Goal: Task Accomplishment & Management: Complete application form

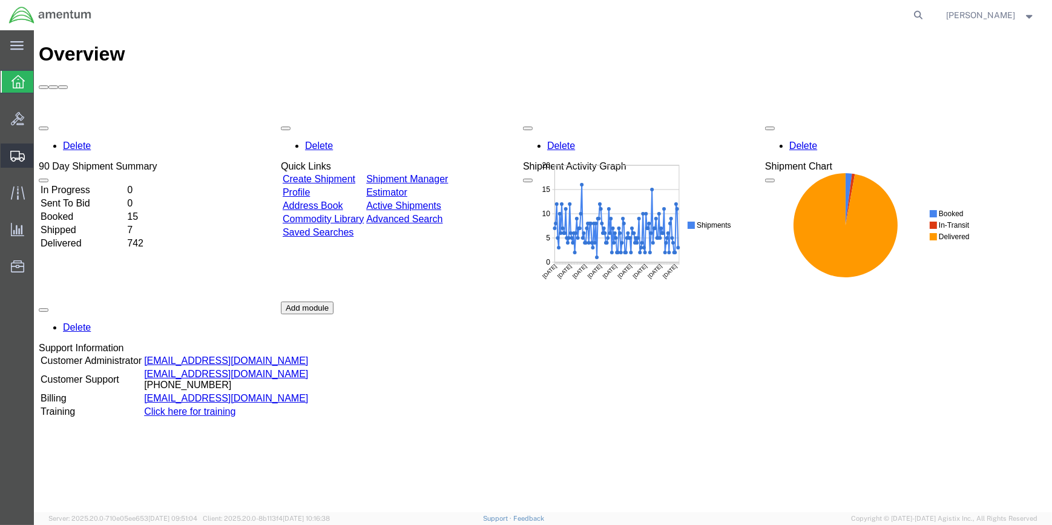
click at [0, 0] on span "Create Shipment" at bounding box center [0, 0] width 0 height 0
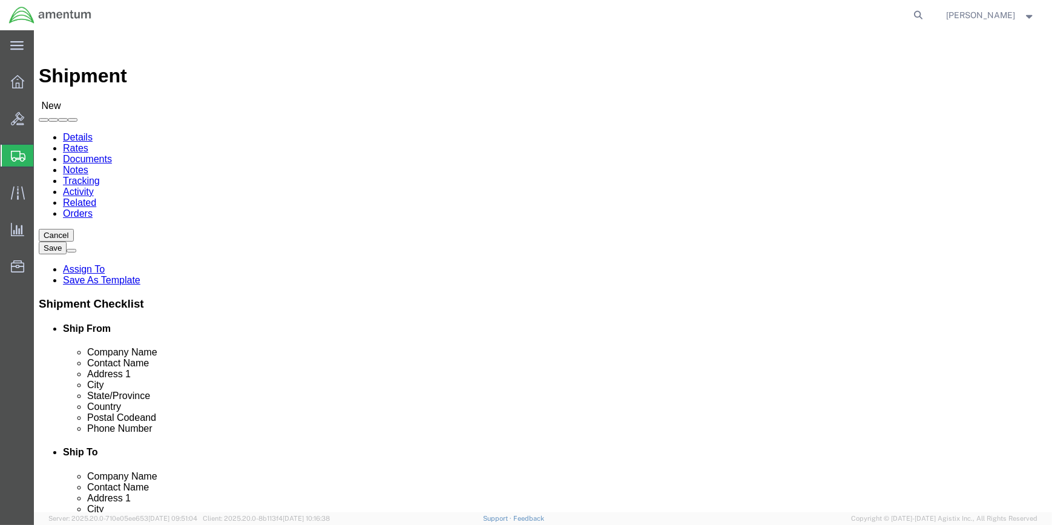
select select
type input "WSA"
select select "49914"
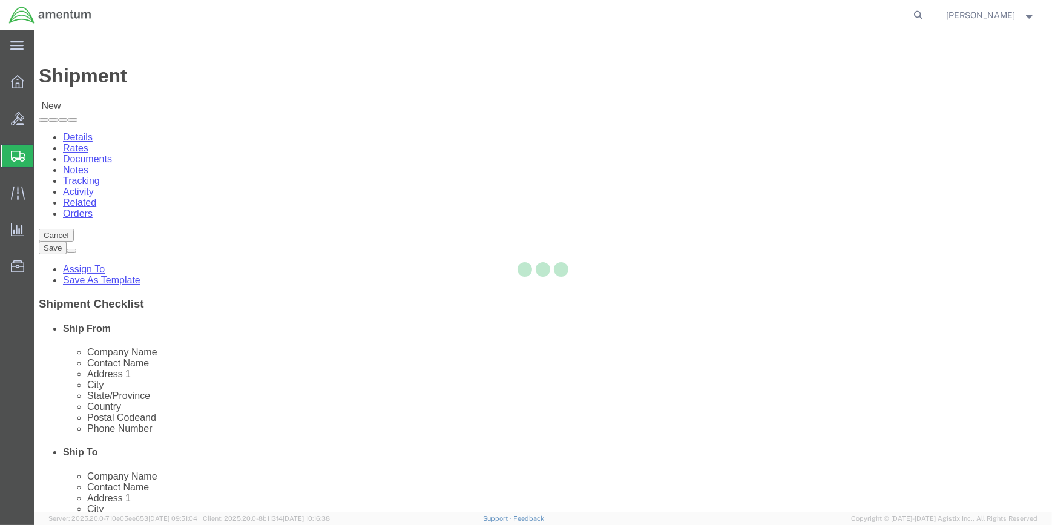
select select "[GEOGRAPHIC_DATA]"
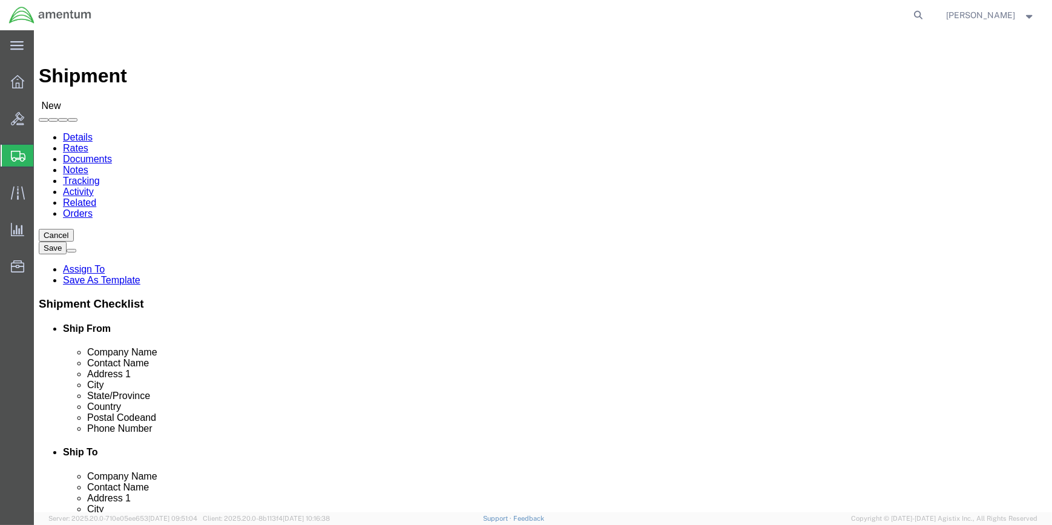
drag, startPoint x: 223, startPoint y: 246, endPoint x: 125, endPoint y: 239, distance: 98.3
click div "Contact Name"
type input "[PERSON_NAME]"
click input "text"
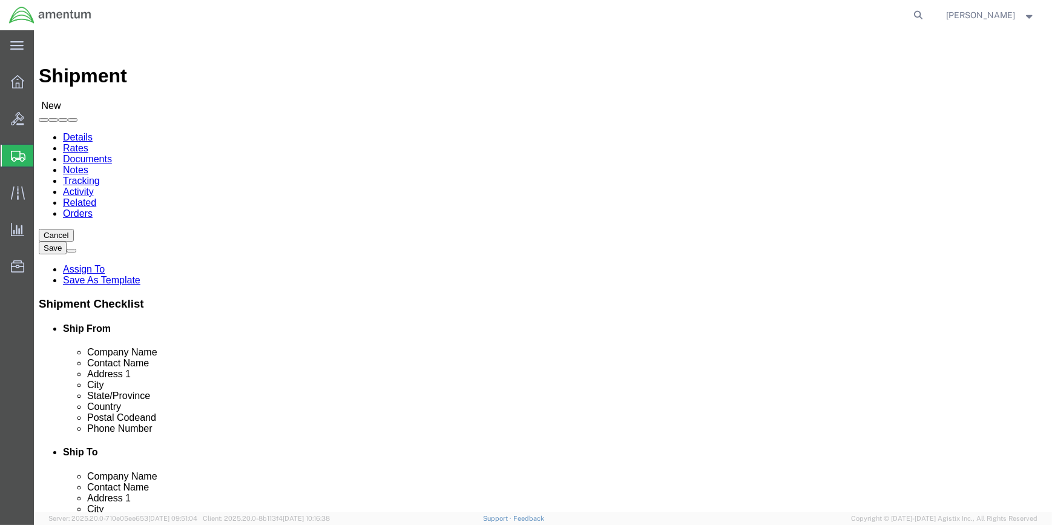
type input "[PHONE_NUMBER]"
drag, startPoint x: 220, startPoint y: 433, endPoint x: 160, endPoint y: 432, distance: 60.0
click input "text"
type input "[PERSON_NAME][EMAIL_ADDRESS][PERSON_NAME][DOMAIN_NAME]"
type input "WST"
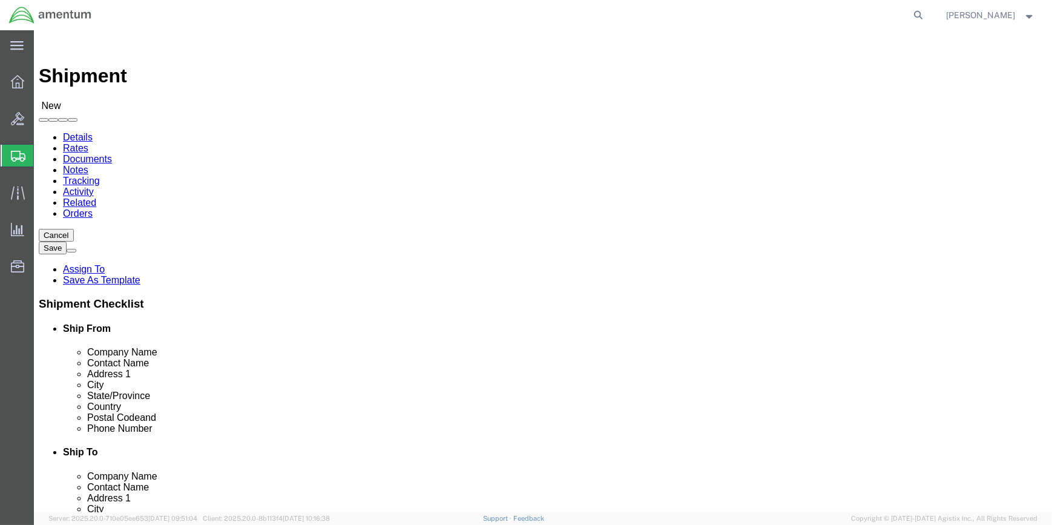
drag, startPoint x: 630, startPoint y: 221, endPoint x: 617, endPoint y: 230, distance: 15.3
select select "49945"
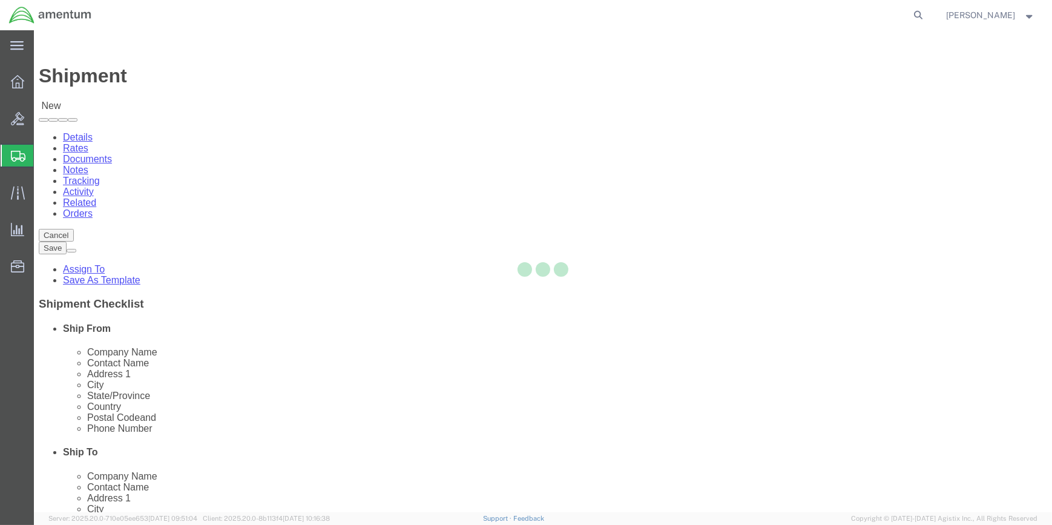
select select "[GEOGRAPHIC_DATA]"
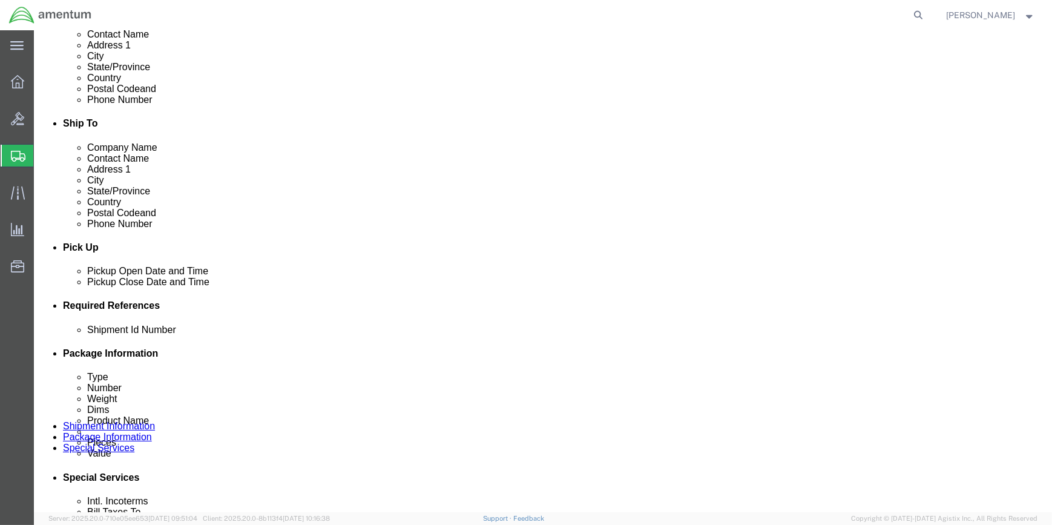
scroll to position [330, 0]
click button "Add reference"
click select "Select Account Type Activity ID Airline Appointment Number ASN Batch Request # …"
select select "CUSTREF"
click select "Select Account Type Activity ID Airline Appointment Number ASN Batch Request # …"
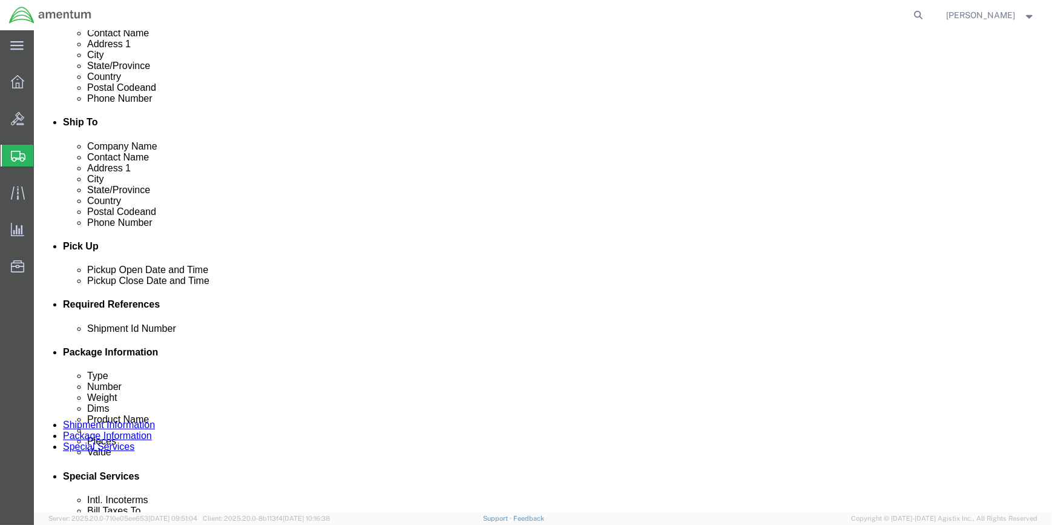
click input "text"
type input "561-006236"
click button "Add reference"
click select "Select Account Type Activity ID Airline Appointment Number ASN Batch Request # …"
select select "DEPT"
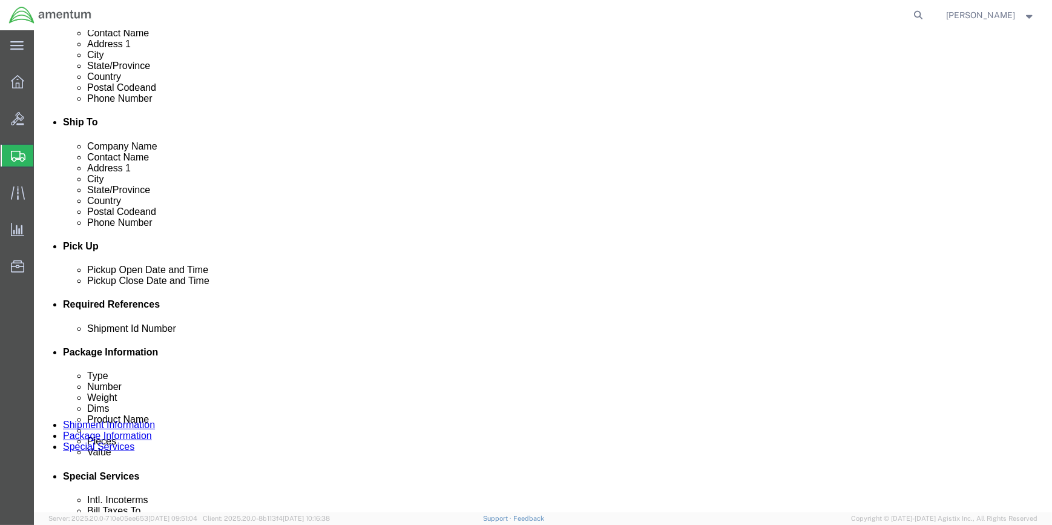
click select "Select Account Type Activity ID Airline Appointment Number ASN Batch Request # …"
click input "text"
type input "CBP"
drag, startPoint x: 707, startPoint y: 371, endPoint x: 578, endPoint y: 371, distance: 129.6
click button "Add reference"
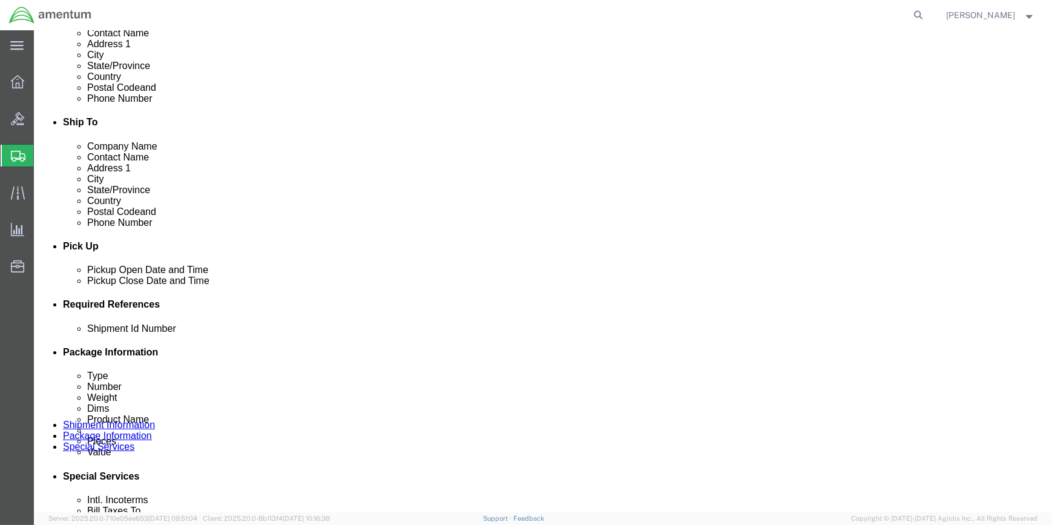
drag, startPoint x: 123, startPoint y: 436, endPoint x: 121, endPoint y: 427, distance: 9.4
click select "Select Account Type Activity ID Airline Appointment Number ASN Batch Request # …"
select select "PROJNUM"
click select "Select Account Type Activity ID Airline Appointment Number ASN Batch Request # …"
drag, startPoint x: 173, startPoint y: 436, endPoint x: 187, endPoint y: 434, distance: 14.1
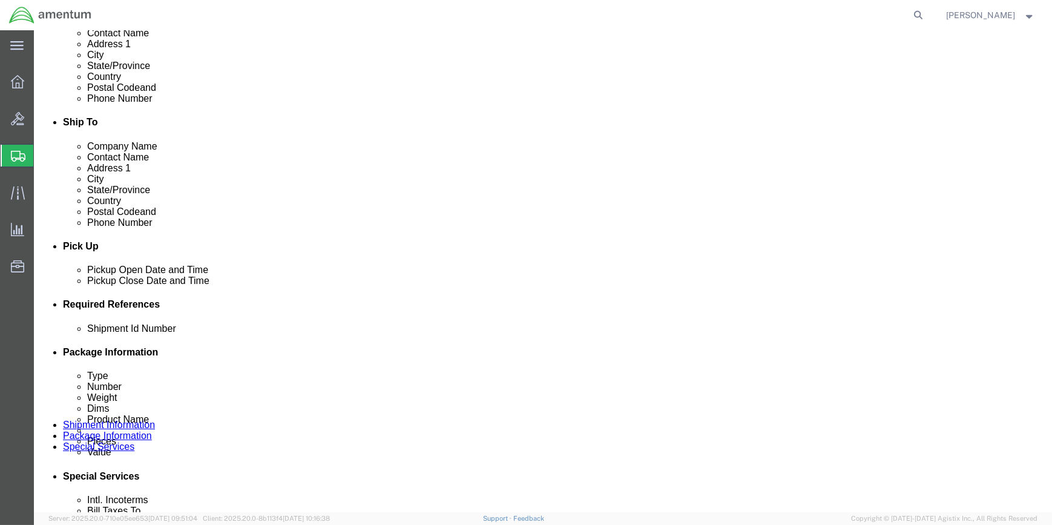
click input "text"
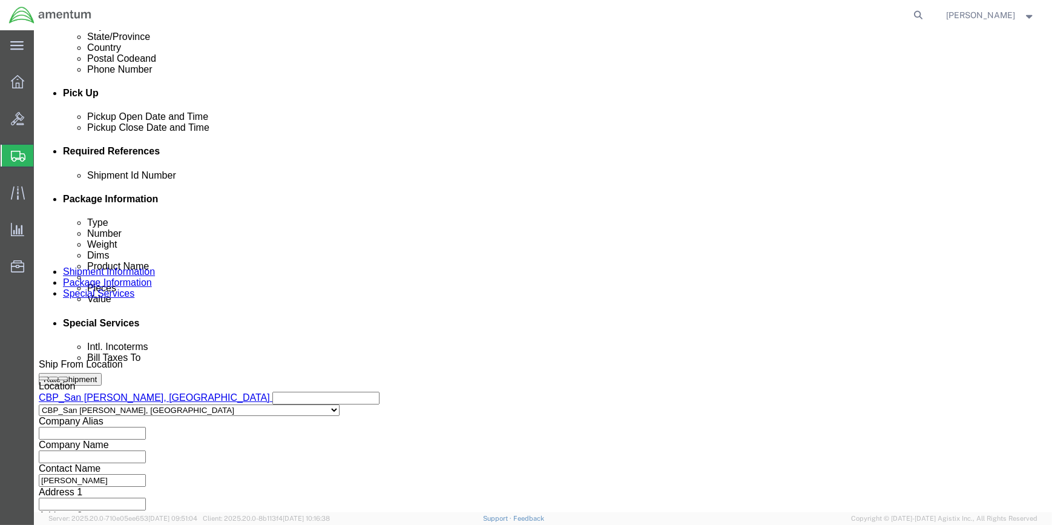
scroll to position [550, 0]
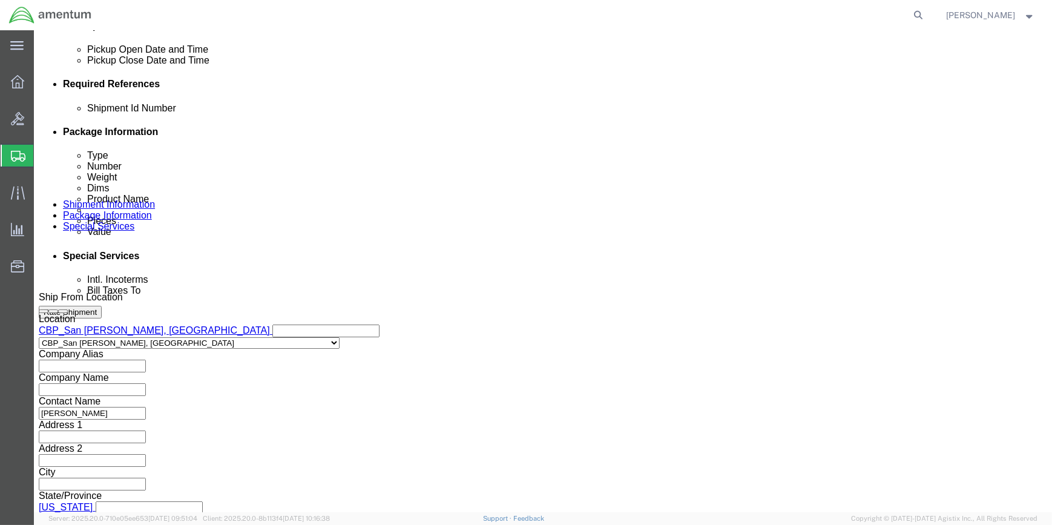
type input "6118.03.03.2219.000.WSA.0000"
click button "Continue"
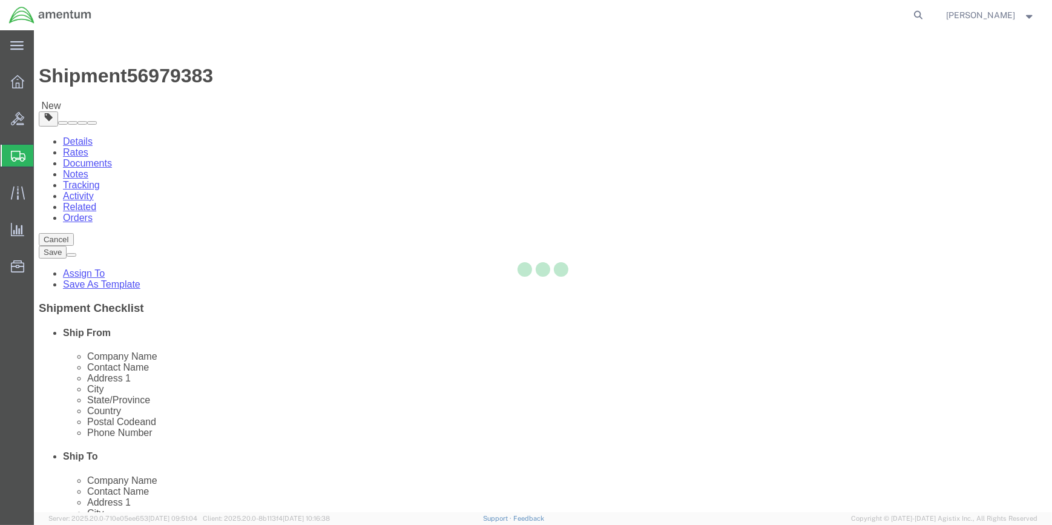
select select "CBOX"
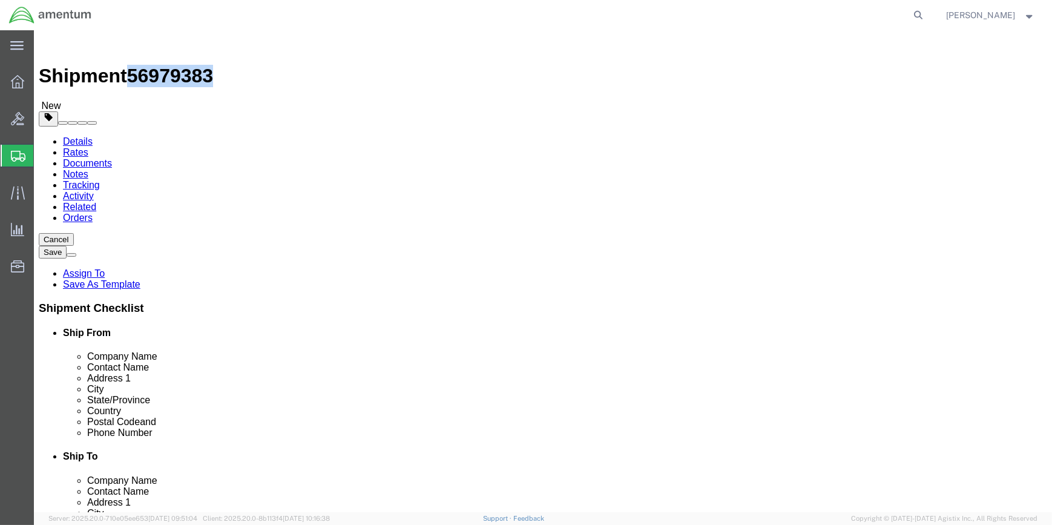
drag, startPoint x: 102, startPoint y: 13, endPoint x: 167, endPoint y: 13, distance: 64.2
click div "Shipment 56979383 New"
drag, startPoint x: 167, startPoint y: 13, endPoint x: 153, endPoint y: 13, distance: 13.3
copy span "56979383"
click icon
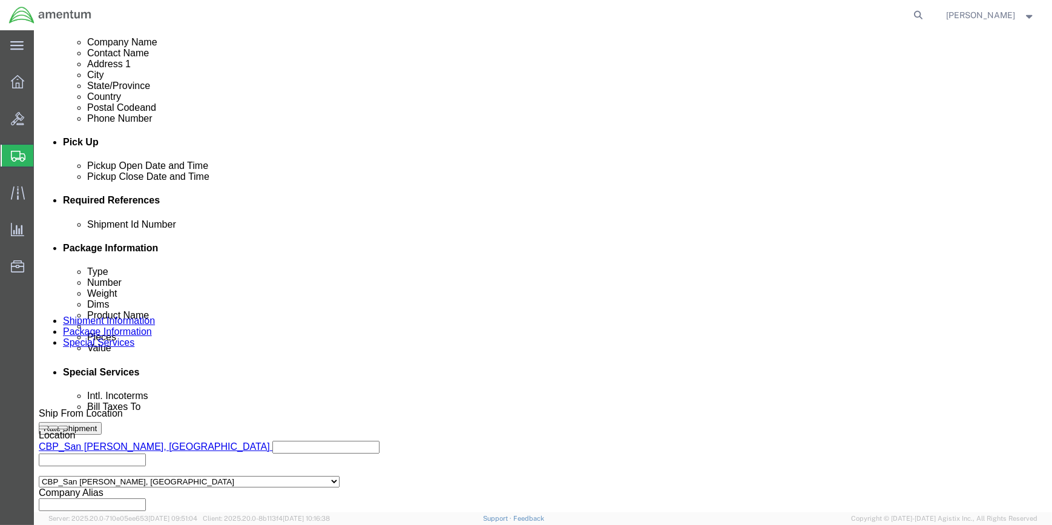
scroll to position [440, 0]
paste input "56979383"
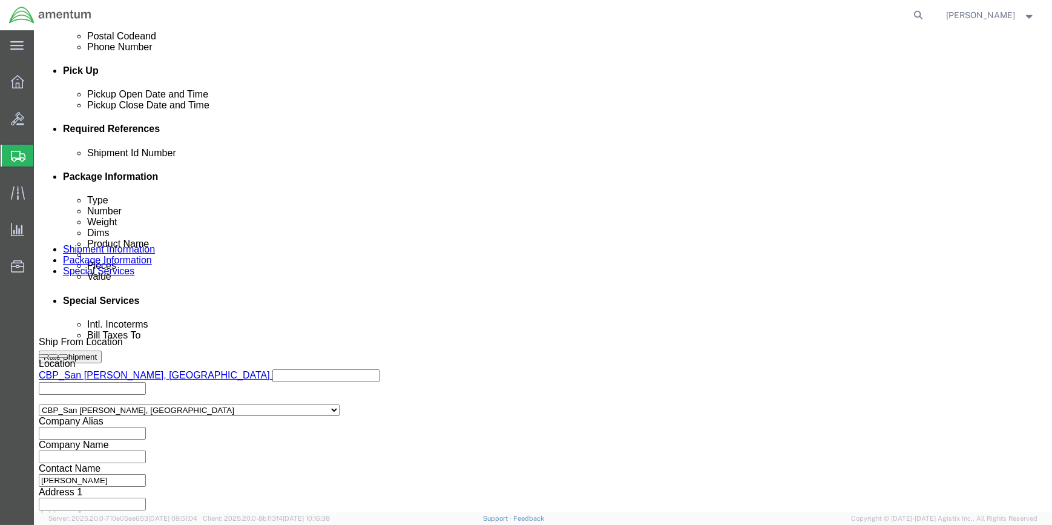
scroll to position [580, 0]
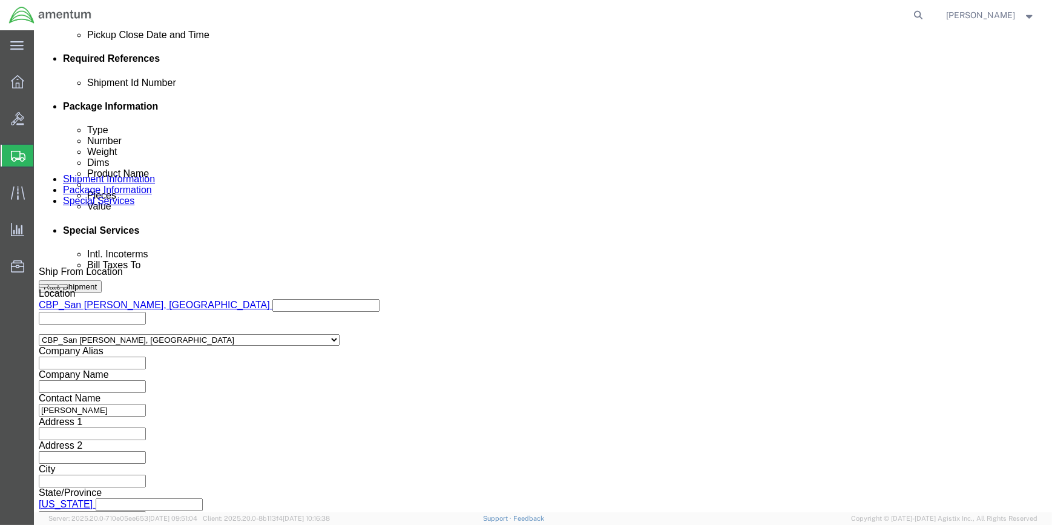
type input "56979383"
click button "Continue"
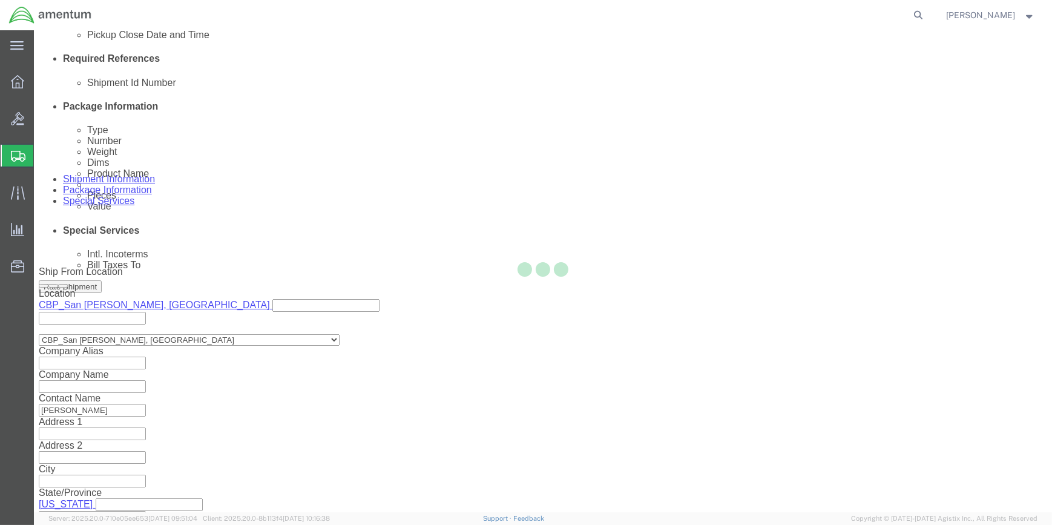
scroll to position [0, 0]
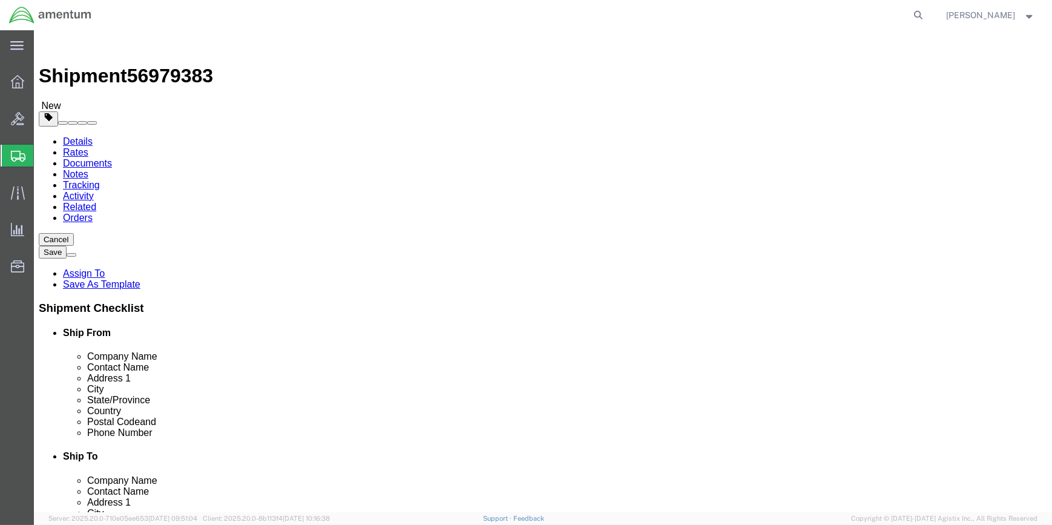
drag, startPoint x: 364, startPoint y: 216, endPoint x: 315, endPoint y: 263, distance: 68.1
click select "Select BCK Boxes Bale(s) Basket(s) Bolt(s) Bottle(s) Buckets Bulk Bundle(s) Can…"
select select "SBX"
click select "Select BCK Boxes Bale(s) Basket(s) Bolt(s) Bottle(s) Buckets Bulk Bundle(s) Can…"
type input "12.25"
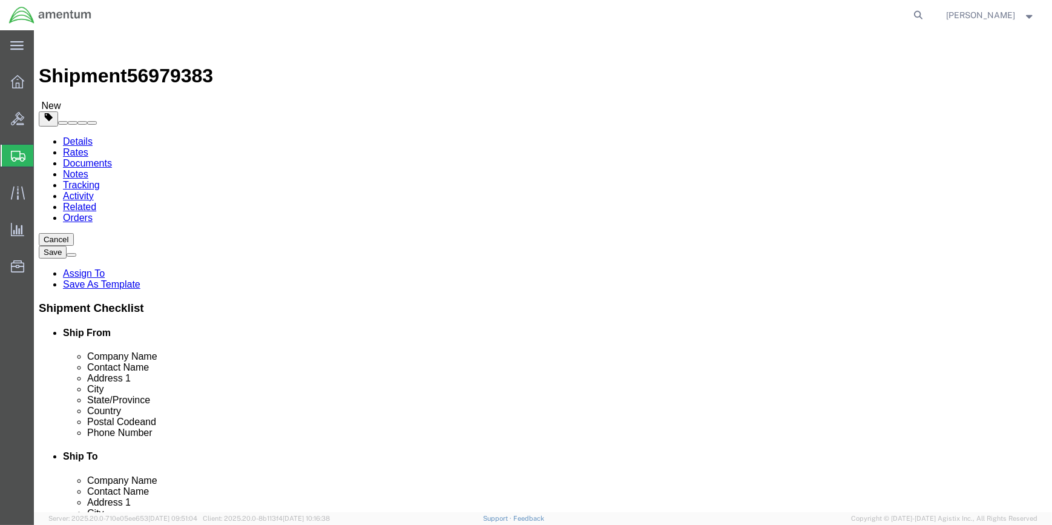
type input "11.00"
type input "1.50"
click input "0.00"
type input "0"
type input ".5"
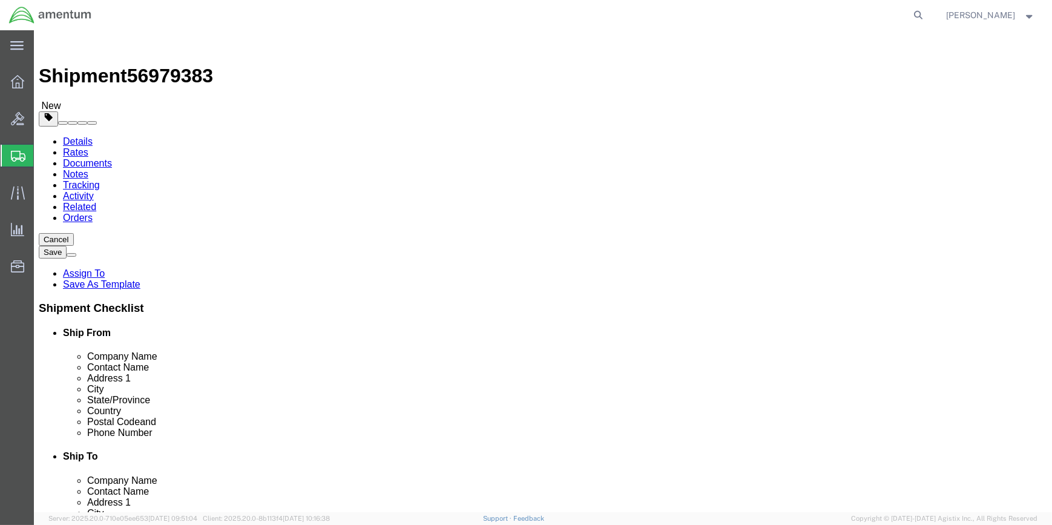
click link "Add Content"
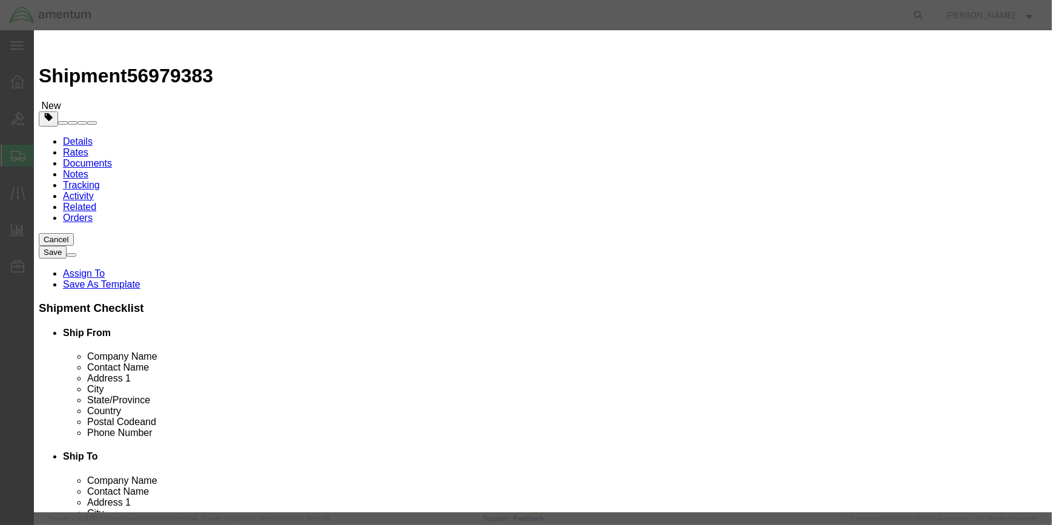
click input "text"
type input "GROUNDING STRAP"
click input "0"
type input "1"
click input "text"
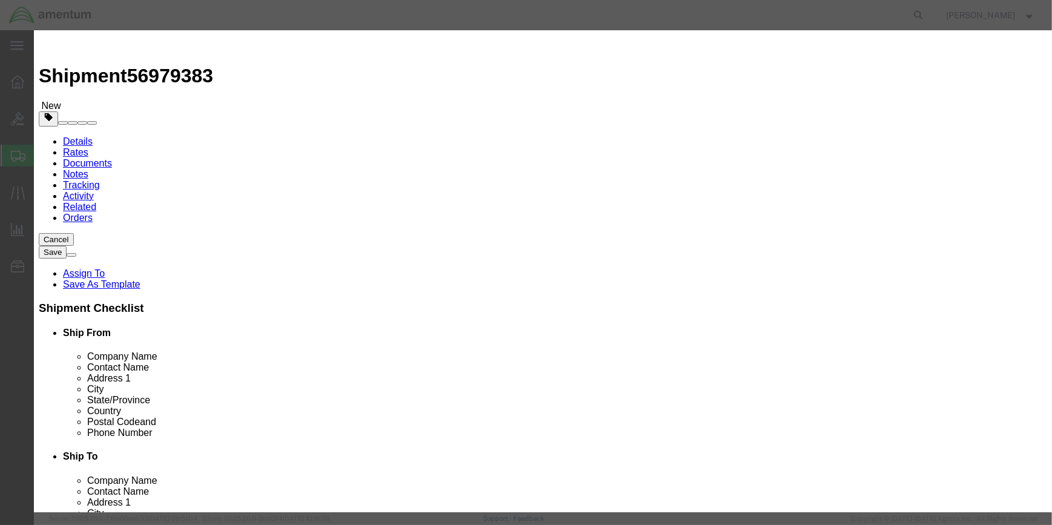
type input "75"
click button "Save & Close"
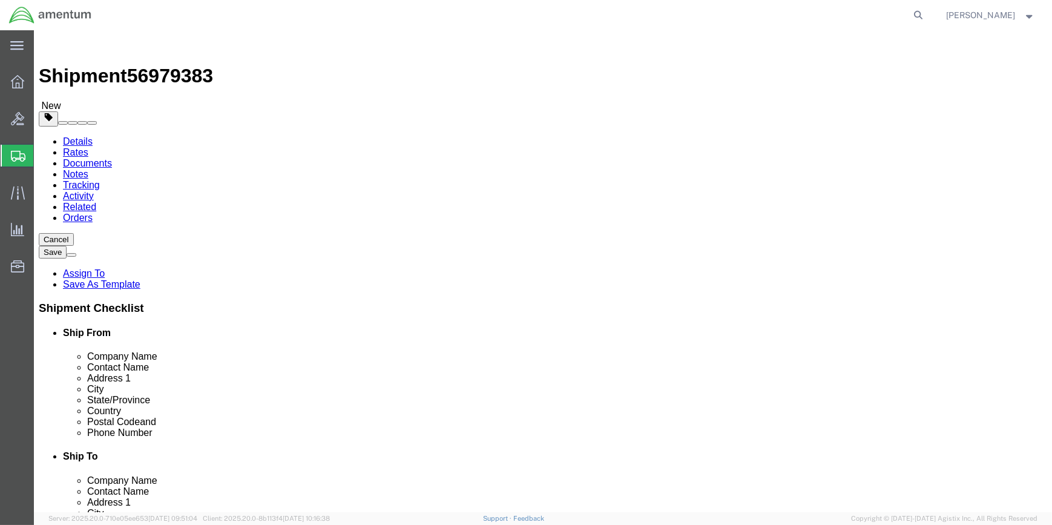
drag, startPoint x: 873, startPoint y: 457, endPoint x: 653, endPoint y: 435, distance: 221.0
click button "Rate Shipment"
